Goal: Information Seeking & Learning: Find specific fact

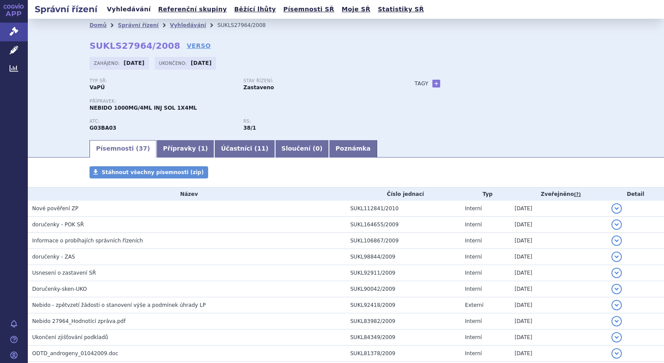
click at [118, 11] on link "Vyhledávání" at bounding box center [128, 9] width 49 height 12
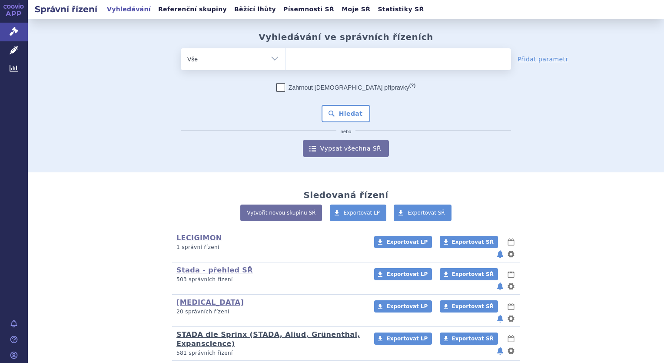
click at [193, 330] on link "STADA dle Sprinx (STADA, Aliud, Grünenthal, Expanscience)" at bounding box center [268, 338] width 184 height 17
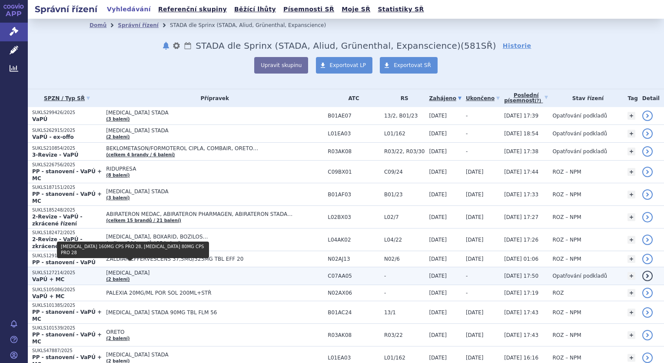
click at [130, 276] on link "(2 balení)" at bounding box center [117, 278] width 23 height 5
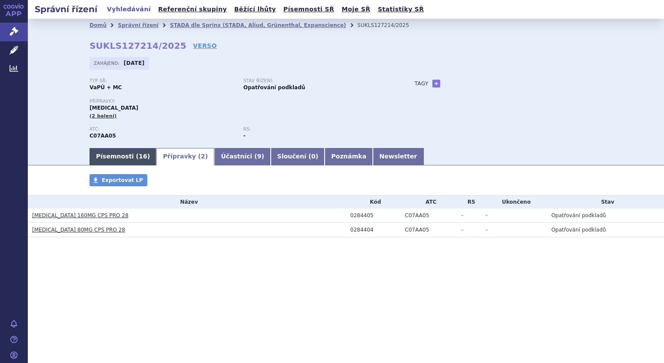
click at [121, 153] on link "Písemnosti ( 16 )" at bounding box center [123, 156] width 67 height 17
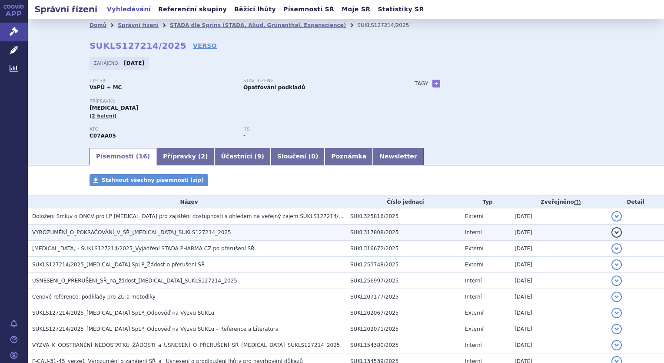
scroll to position [43, 0]
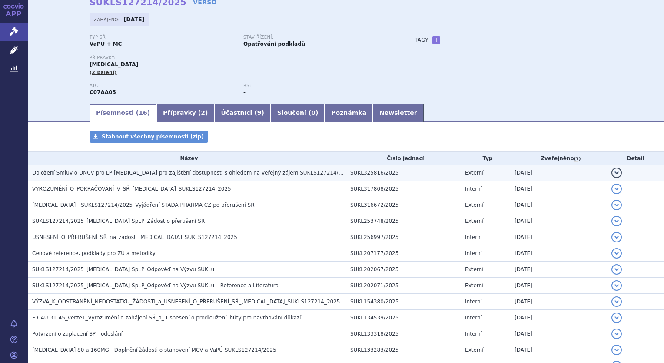
click at [160, 175] on span "Doložení Smluv o DNCV pro LP Propranolol pro zajištění dostupnosti s ohledem na…" at bounding box center [191, 173] width 319 height 6
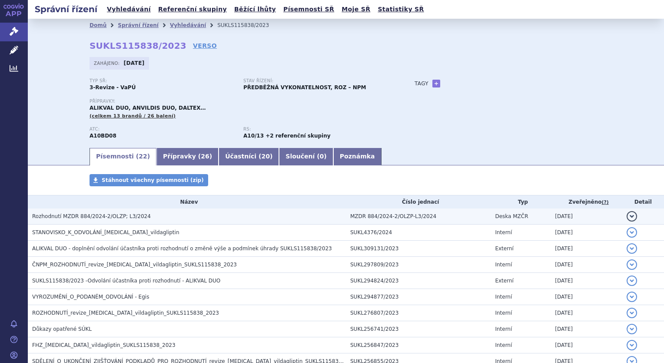
click at [83, 214] on span "Rozhodnutí MZDR 884/2024-2/OLZP; L3/2024" at bounding box center [91, 216] width 119 height 6
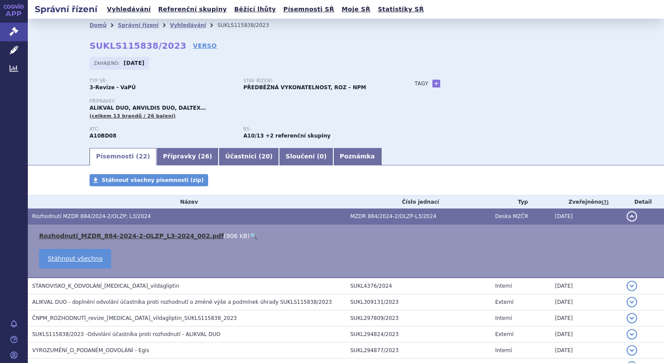
click at [171, 235] on link "Rozhodnuti_MZDR_884-2024-2-OLZP_L3-2024_002.pdf" at bounding box center [131, 235] width 185 height 7
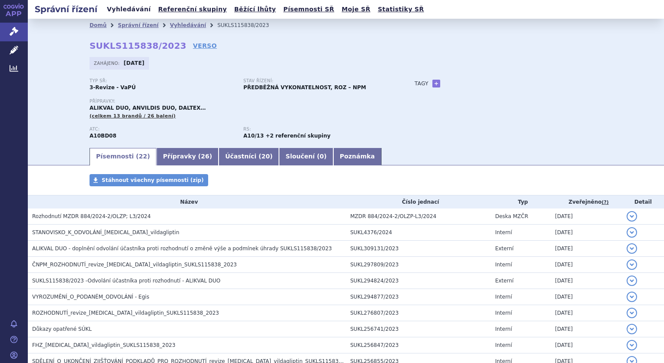
click at [124, 4] on link "Vyhledávání" at bounding box center [128, 9] width 49 height 12
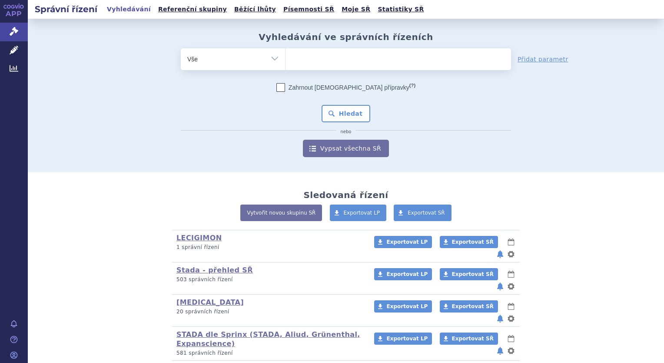
click at [348, 65] on ul at bounding box center [399, 57] width 226 height 18
click at [286, 65] on select at bounding box center [285, 59] width 0 height 22
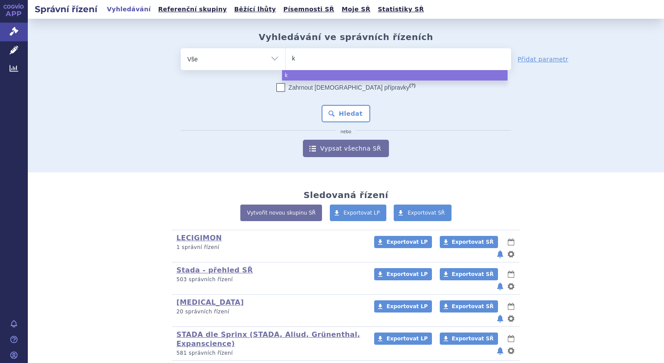
type input "ki"
type input "kin"
type input "kinpe"
type input "kinpey"
type input "kinpeyg"
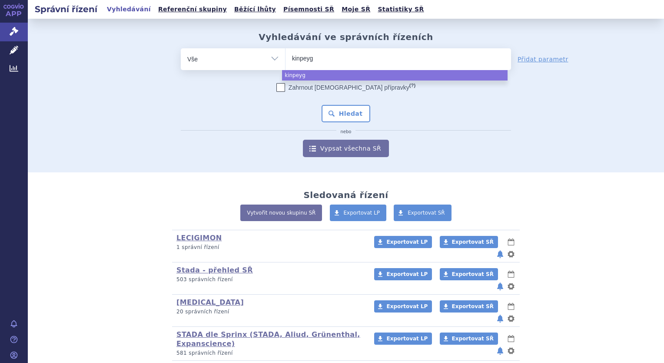
type input "kinpeygo"
select select "kinpeygo"
click at [342, 116] on button "Hledat" at bounding box center [346, 113] width 49 height 17
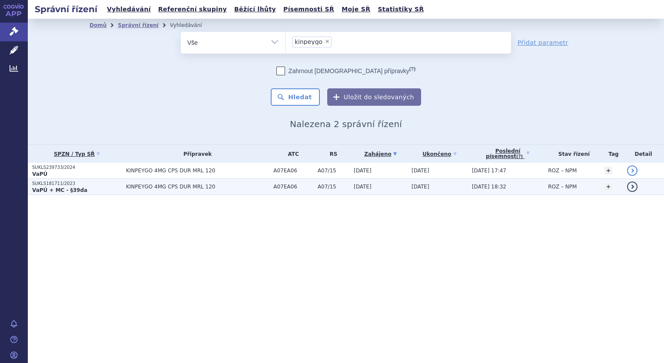
click at [49, 187] on strong "VaPÚ + MC - §39da" at bounding box center [59, 190] width 55 height 6
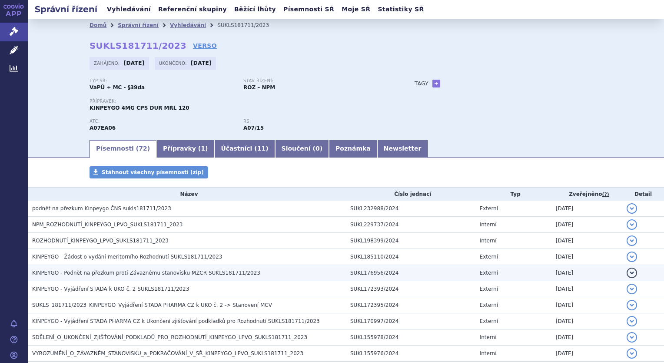
click at [136, 272] on span "KINPEYGO - Podnět na přezkum proti Závaznému stanovisku MZCR SUKLS181711/2023" at bounding box center [146, 273] width 228 height 6
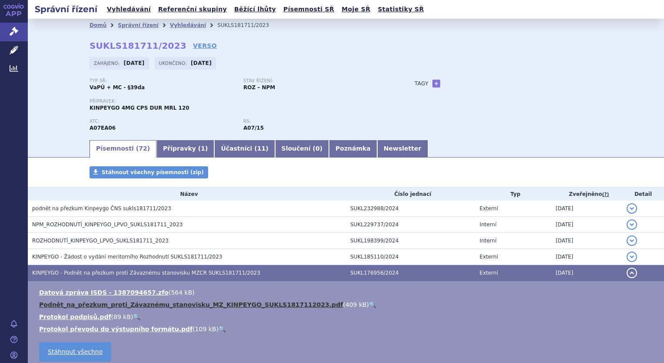
click at [268, 305] on link "Podnět_na_přezkum_proti_Závaznému_stanovisku_MZ_KINPEYGO_SUKLS1817112023.pdf" at bounding box center [191, 304] width 304 height 7
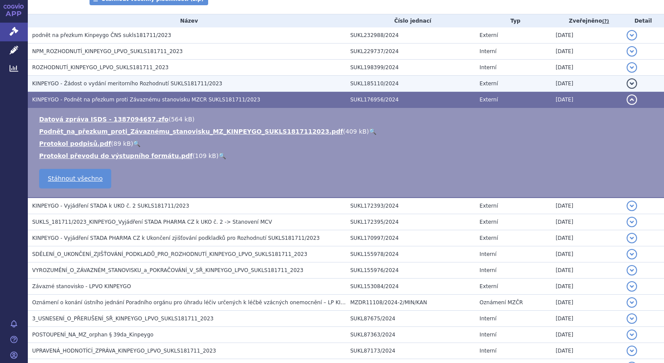
scroll to position [174, 0]
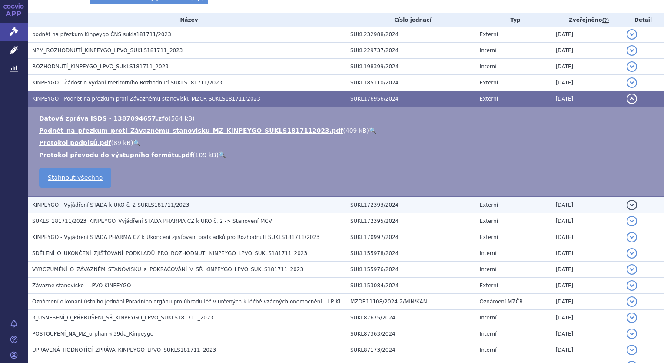
click at [101, 206] on span "KINPEYGO - Vyjádření STADA k UKO č. 2 SUKLS181711/2023" at bounding box center [110, 205] width 157 height 6
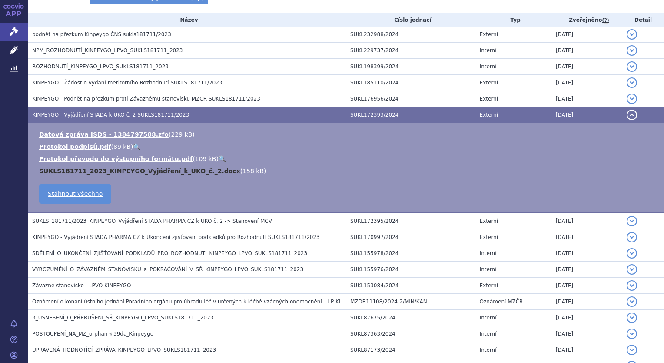
click at [129, 171] on link "SUKLS181711_2023_KINPEYGO_Vyjádření_k_UKO_č._2.docx" at bounding box center [139, 170] width 201 height 7
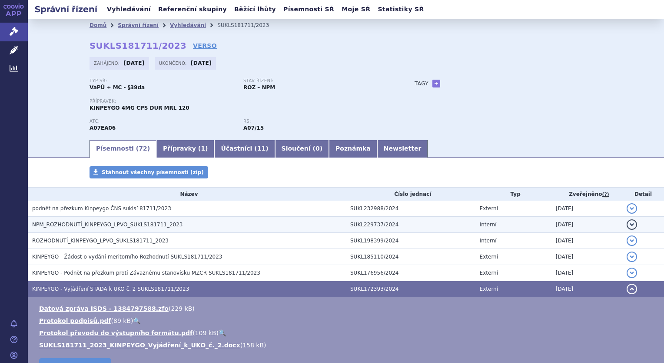
scroll to position [43, 0]
